Goal: Find specific page/section: Find specific page/section

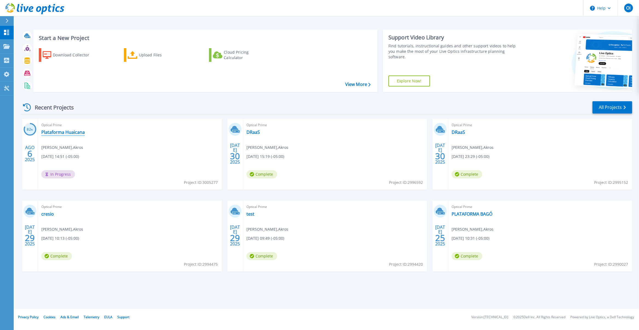
click at [60, 134] on link "Plataforma Huaicana" at bounding box center [62, 131] width 43 height 5
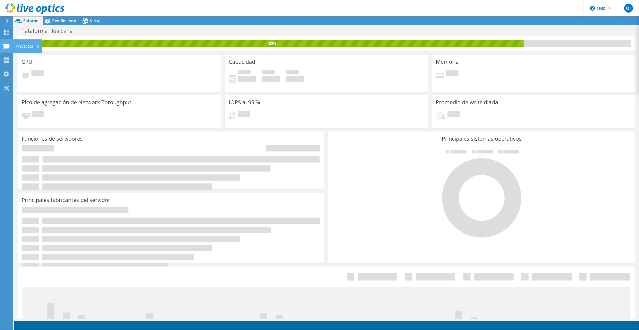
click at [4, 44] on icon at bounding box center [6, 45] width 7 height 5
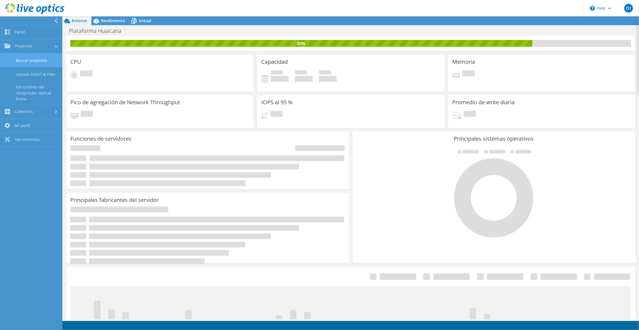
click at [34, 61] on link "Buscar proyectos" at bounding box center [31, 60] width 62 height 14
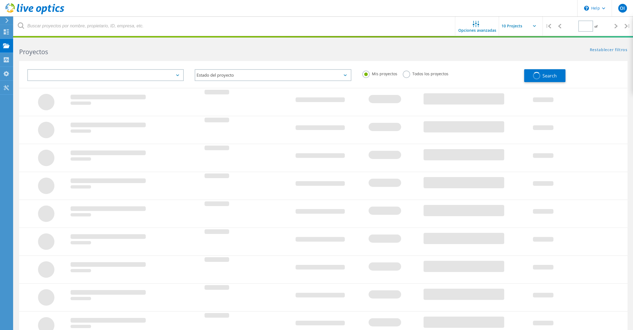
type input "1"
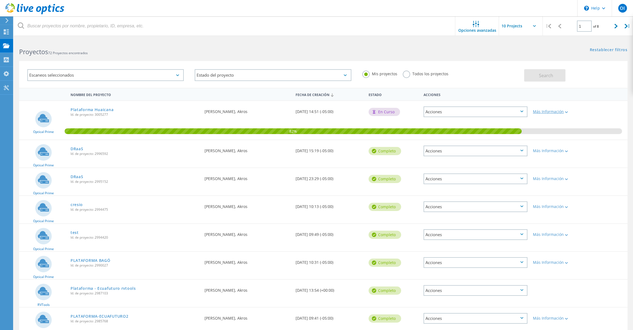
click at [559, 112] on div "Más Información" at bounding box center [554, 112] width 43 height 4
